Goal: Task Accomplishment & Management: Use online tool/utility

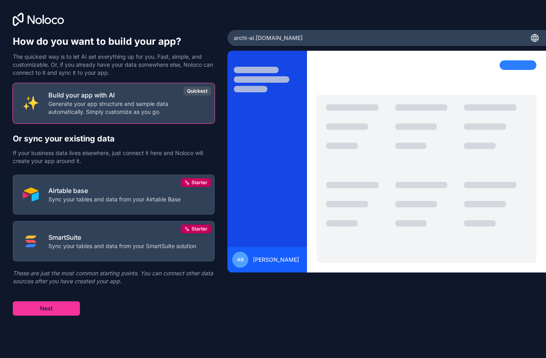
click at [96, 98] on p "Build your app with AI" at bounding box center [126, 95] width 156 height 10
click at [83, 186] on p "Airtable base" at bounding box center [114, 191] width 132 height 10
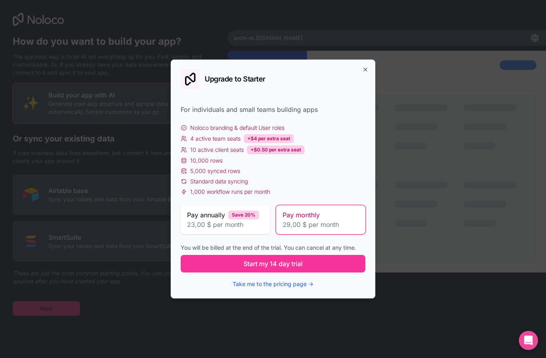
click at [260, 261] on span "Start my 14 day trial" at bounding box center [272, 264] width 59 height 10
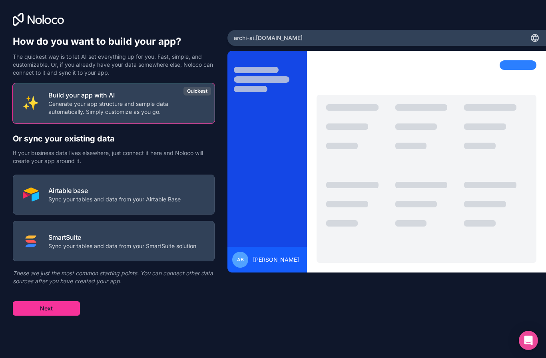
click at [74, 187] on p "Airtable base" at bounding box center [114, 191] width 132 height 10
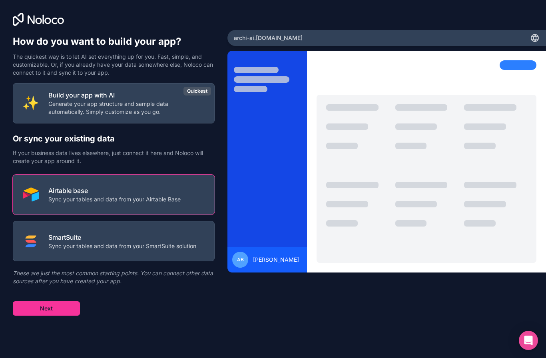
click at [90, 188] on p "Airtable base" at bounding box center [114, 191] width 132 height 10
click at [44, 306] on button "Next" at bounding box center [46, 308] width 67 height 14
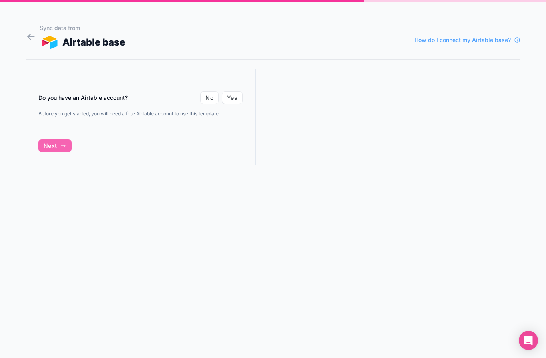
click at [230, 97] on button "Yes" at bounding box center [232, 98] width 21 height 13
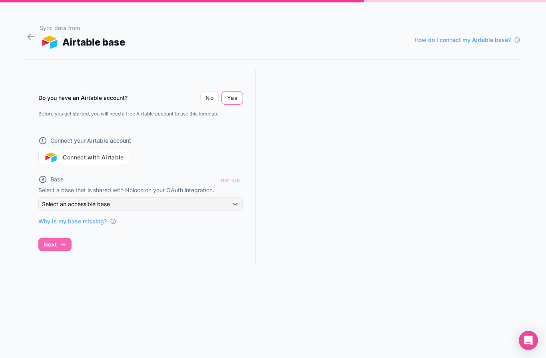
click at [89, 154] on button "Connect with Airtable" at bounding box center [83, 157] width 91 height 15
click at [63, 245] on div "Do you have an Airtable account? No Yes Before you get started, you will need a…" at bounding box center [141, 173] width 230 height 209
click at [230, 178] on div "Refresh" at bounding box center [230, 181] width 24 height 12
click at [78, 156] on button "Connect with Airtable" at bounding box center [83, 157] width 91 height 15
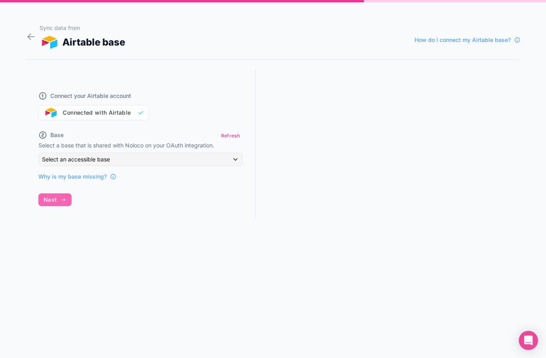
click at [230, 158] on div "Select an accessible base" at bounding box center [140, 159] width 203 height 13
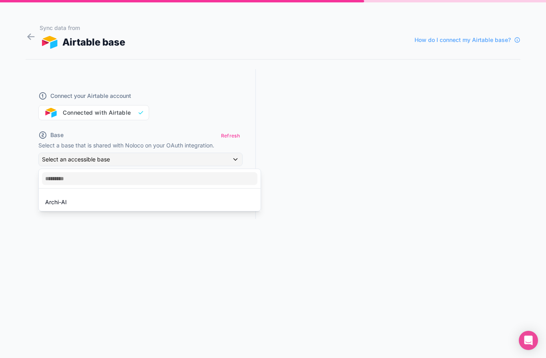
click at [58, 201] on span "Archi-AI" at bounding box center [56, 202] width 22 height 10
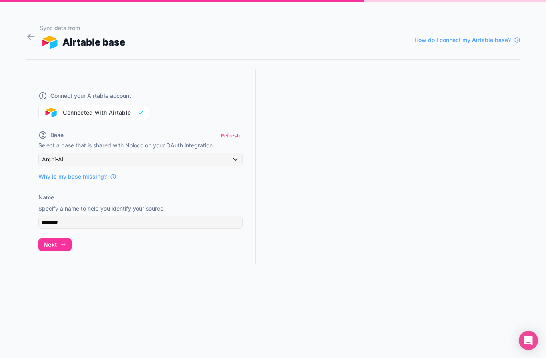
click at [56, 241] on span "Next" at bounding box center [50, 244] width 13 height 7
click at [279, 102] on icon at bounding box center [280, 105] width 11 height 11
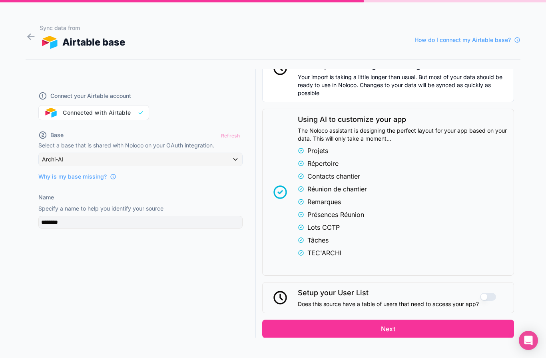
scroll to position [165, 0]
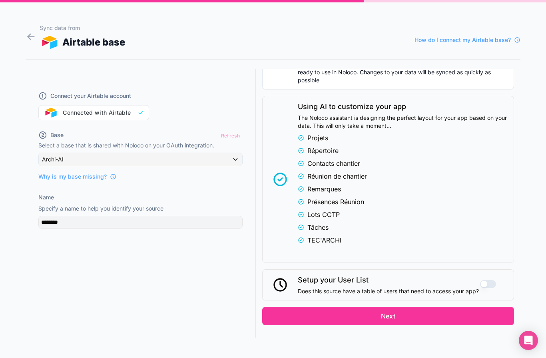
click at [492, 287] on button "Use setting" at bounding box center [488, 284] width 16 height 8
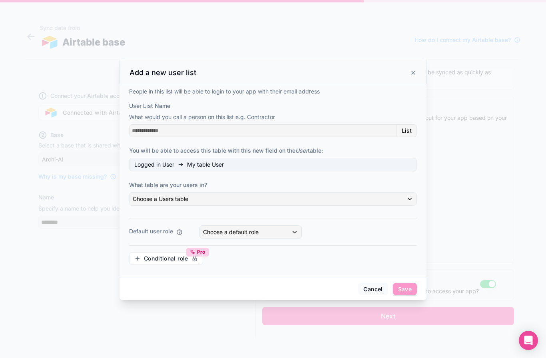
click at [407, 127] on span "List" at bounding box center [407, 130] width 10 height 7
click at [411, 127] on span "List" at bounding box center [407, 130] width 10 height 7
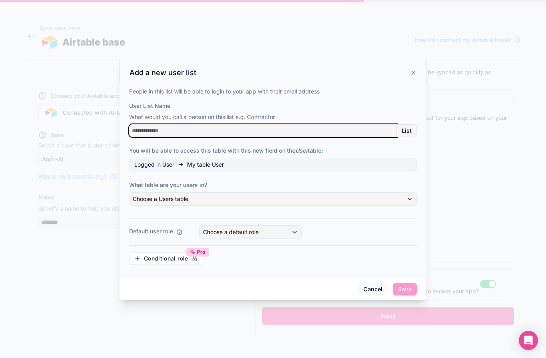
click at [347, 125] on input "User List Name" at bounding box center [263, 130] width 268 height 13
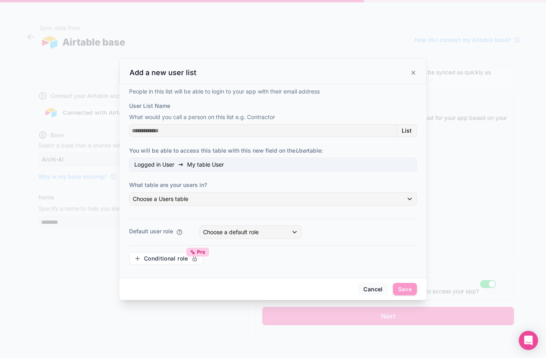
click at [414, 71] on icon at bounding box center [413, 72] width 3 height 3
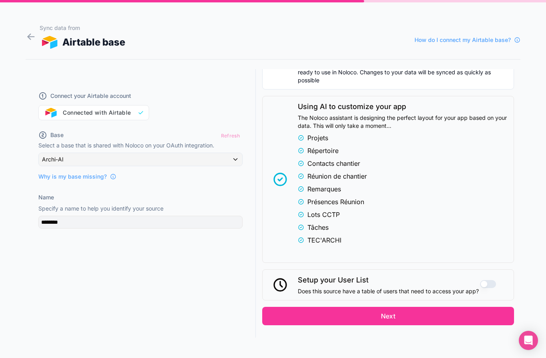
click at [385, 321] on button "Next" at bounding box center [388, 316] width 252 height 18
